Goal: Transaction & Acquisition: Purchase product/service

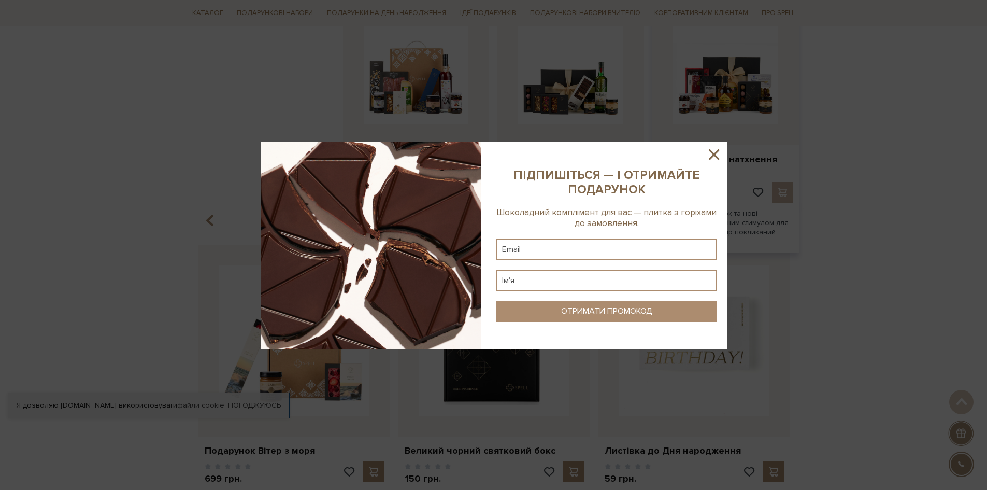
scroll to position [859, 0]
click at [709, 150] on icon at bounding box center [714, 154] width 10 height 10
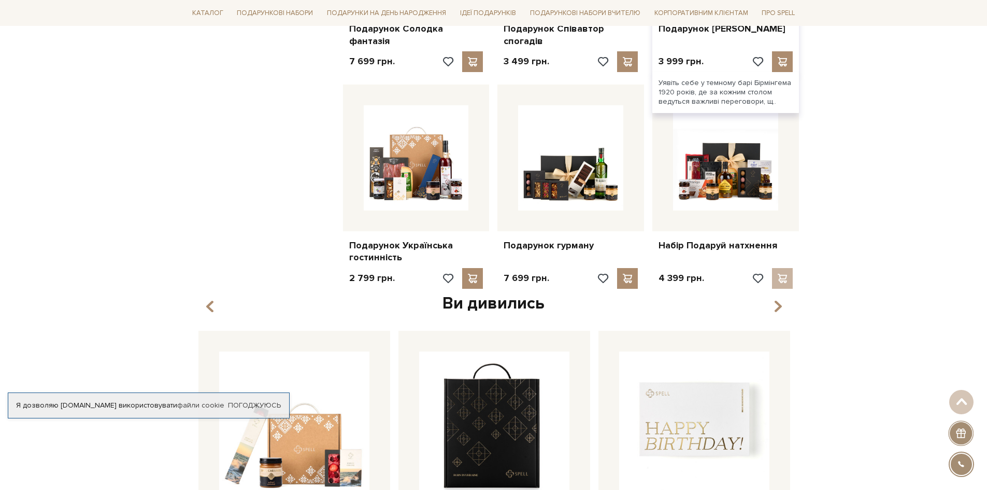
scroll to position [911, 0]
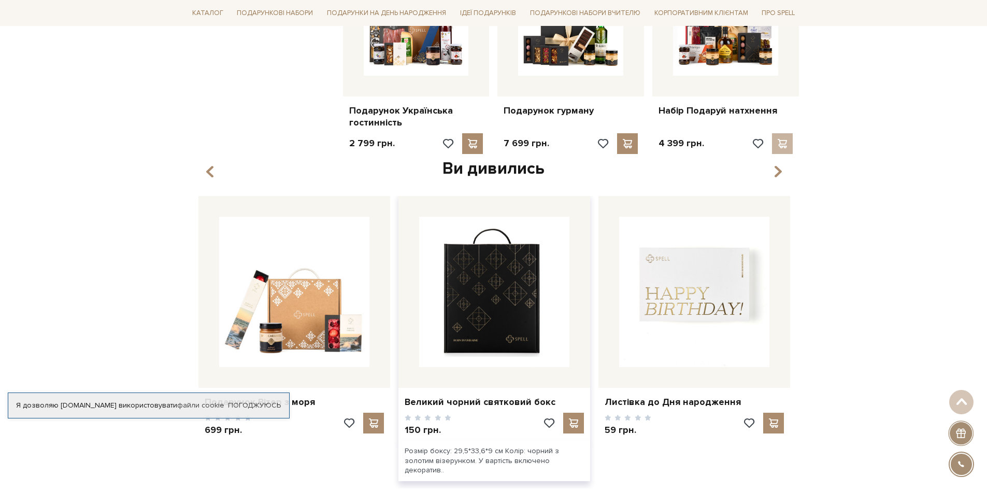
click at [525, 264] on img at bounding box center [494, 292] width 150 height 150
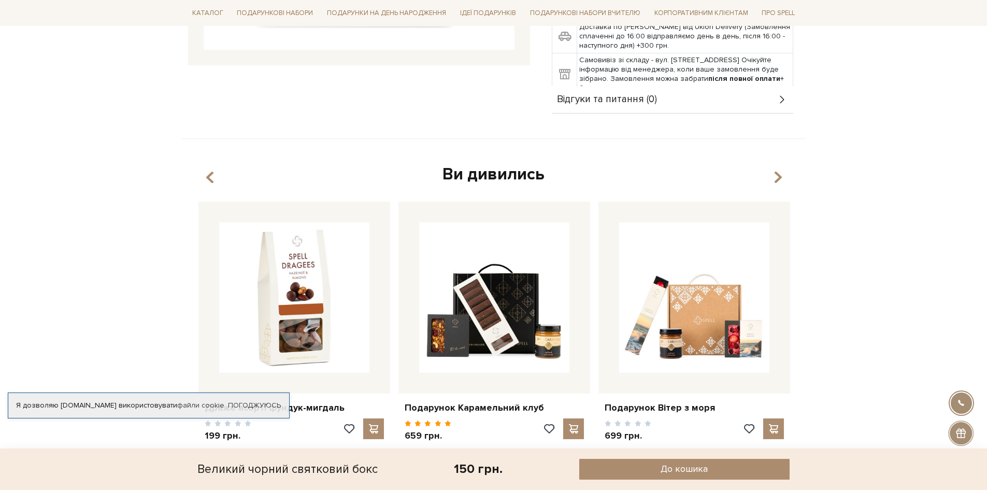
scroll to position [518, 0]
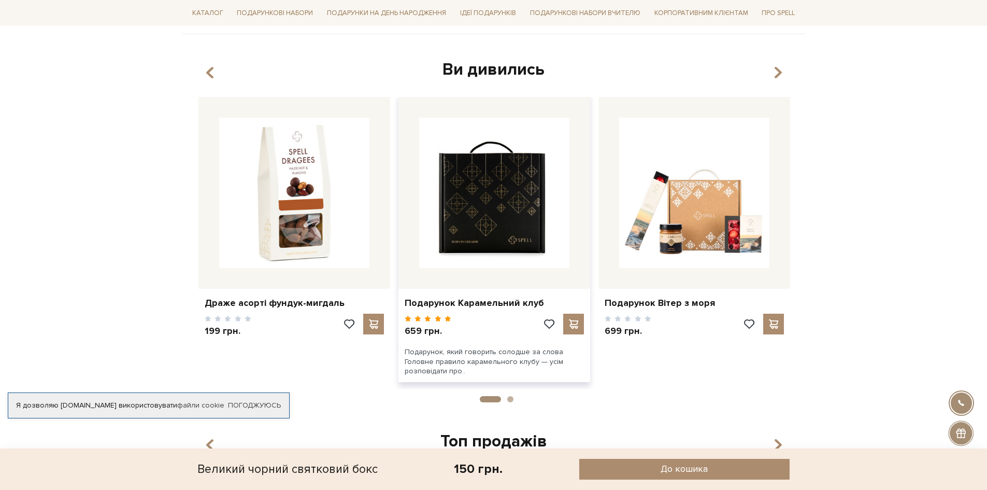
click at [519, 178] on img at bounding box center [494, 193] width 150 height 150
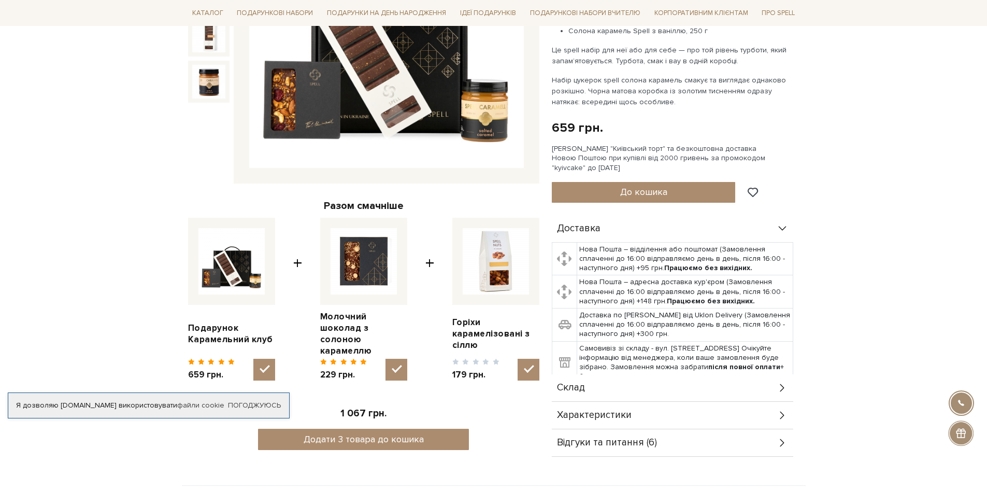
scroll to position [311, 0]
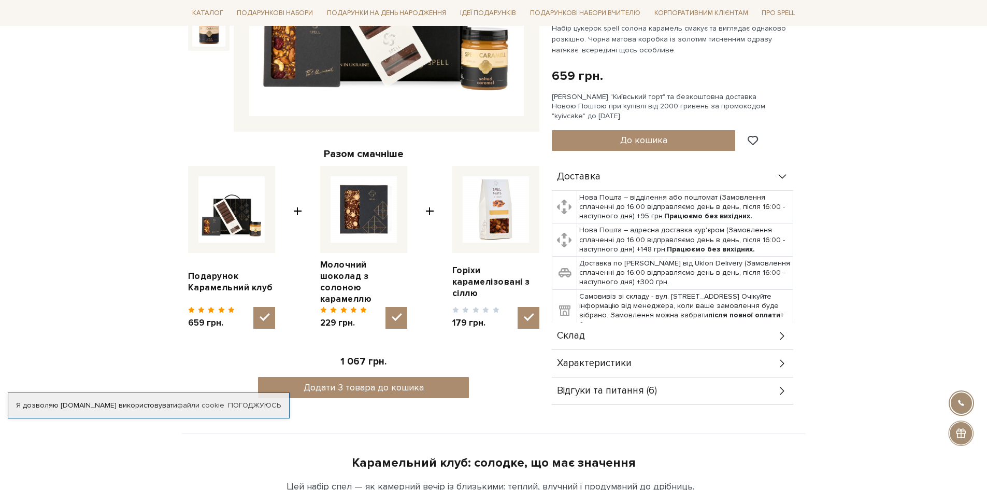
click at [681, 334] on div "Склад" at bounding box center [672, 335] width 241 height 27
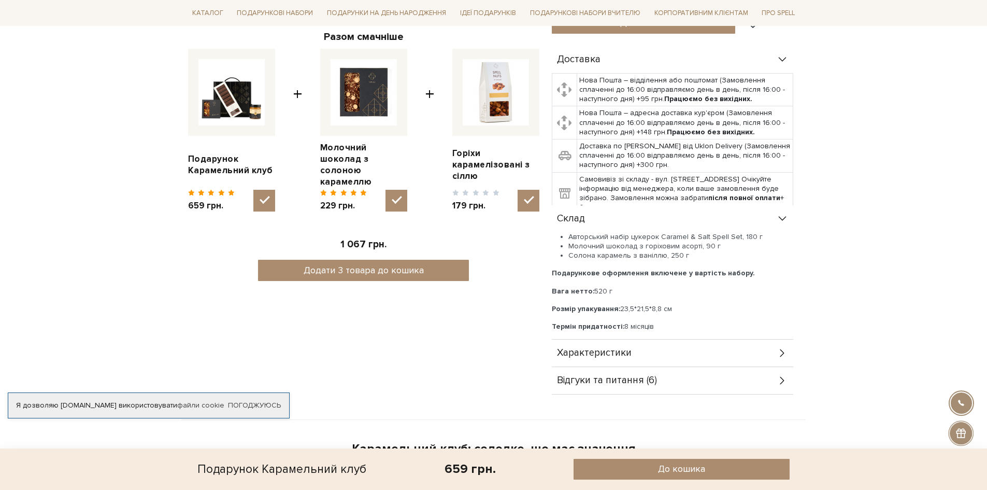
scroll to position [363, 0]
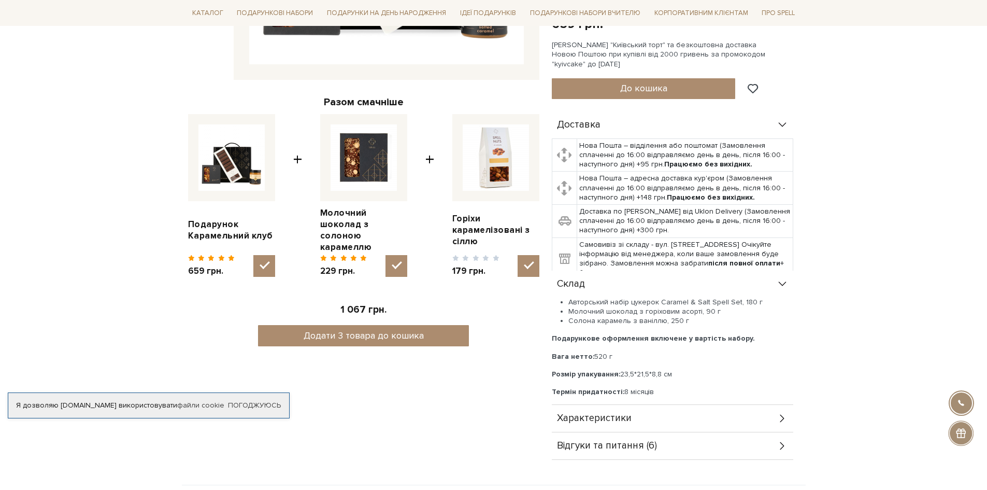
drag, startPoint x: 544, startPoint y: 144, endPoint x: 538, endPoint y: 148, distance: 7.0
click at [543, 144] on div "Подарунок Карамельний клуб 5/5 Разом смачніше Подарунок Карамельний клуб + +" at bounding box center [364, 117] width 364 height 686
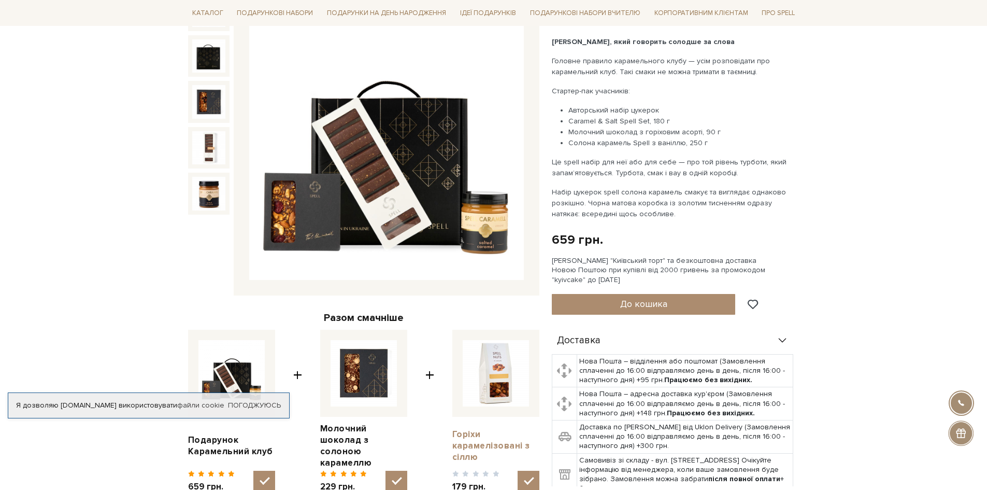
scroll to position [0, 0]
